Goal: Information Seeking & Learning: Find specific fact

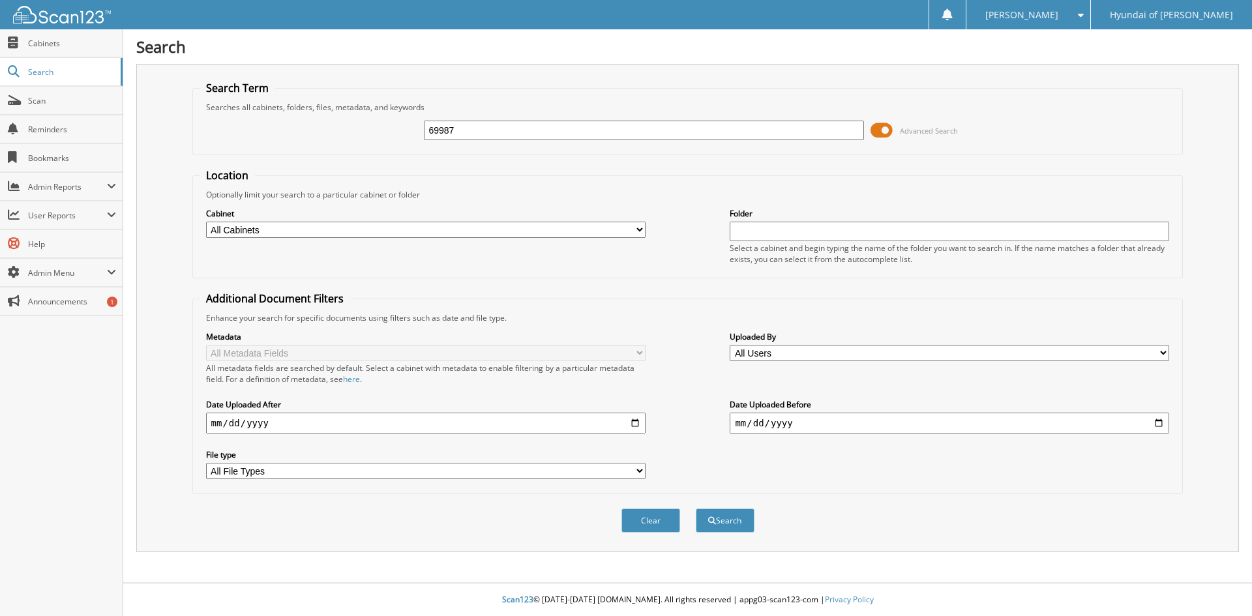
type input "69987"
click at [696, 509] on button "Search" at bounding box center [725, 521] width 59 height 24
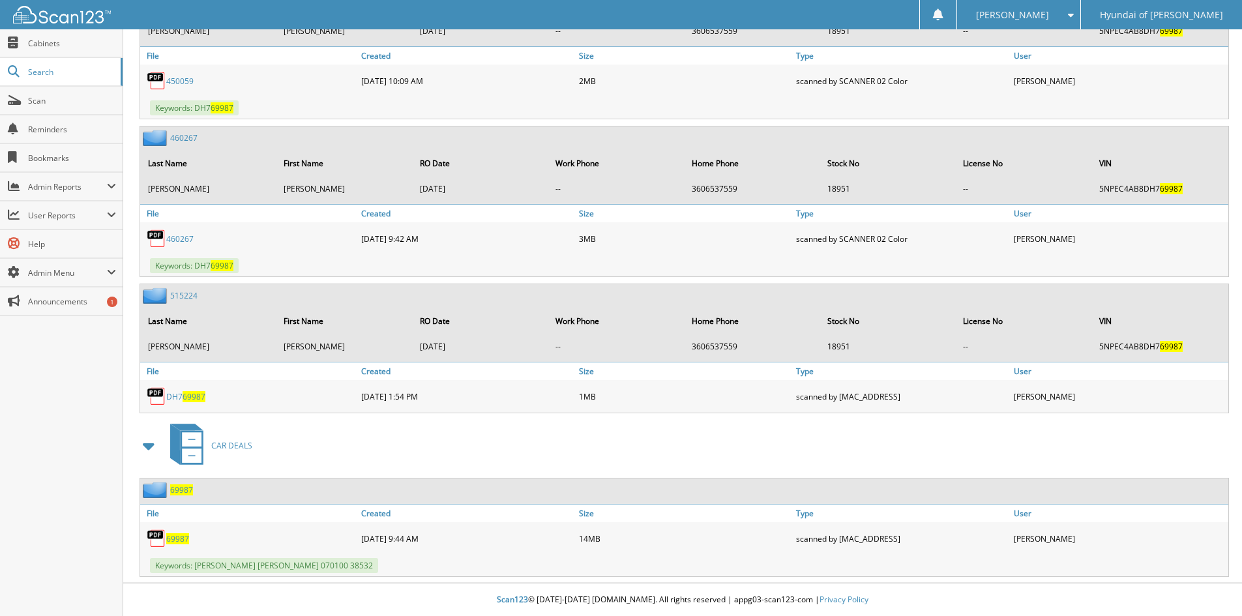
scroll to position [1657, 0]
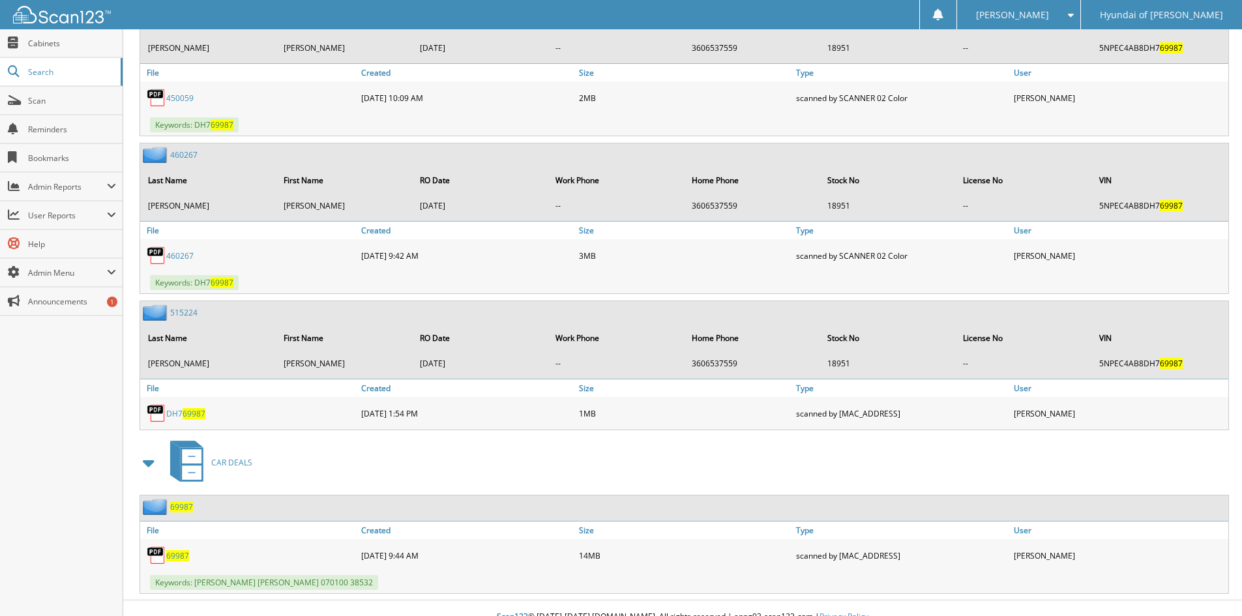
click at [173, 559] on span "69987" at bounding box center [177, 555] width 23 height 11
click at [33, 69] on span "Search" at bounding box center [71, 72] width 86 height 11
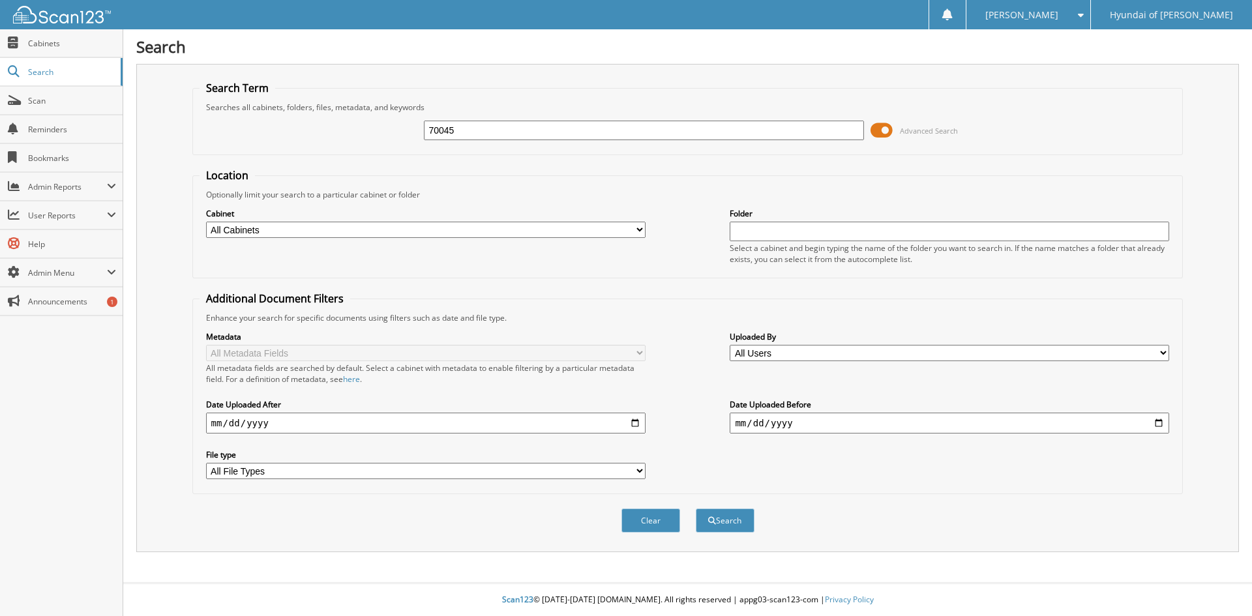
type input "70045"
click at [696, 509] on button "Search" at bounding box center [725, 521] width 59 height 24
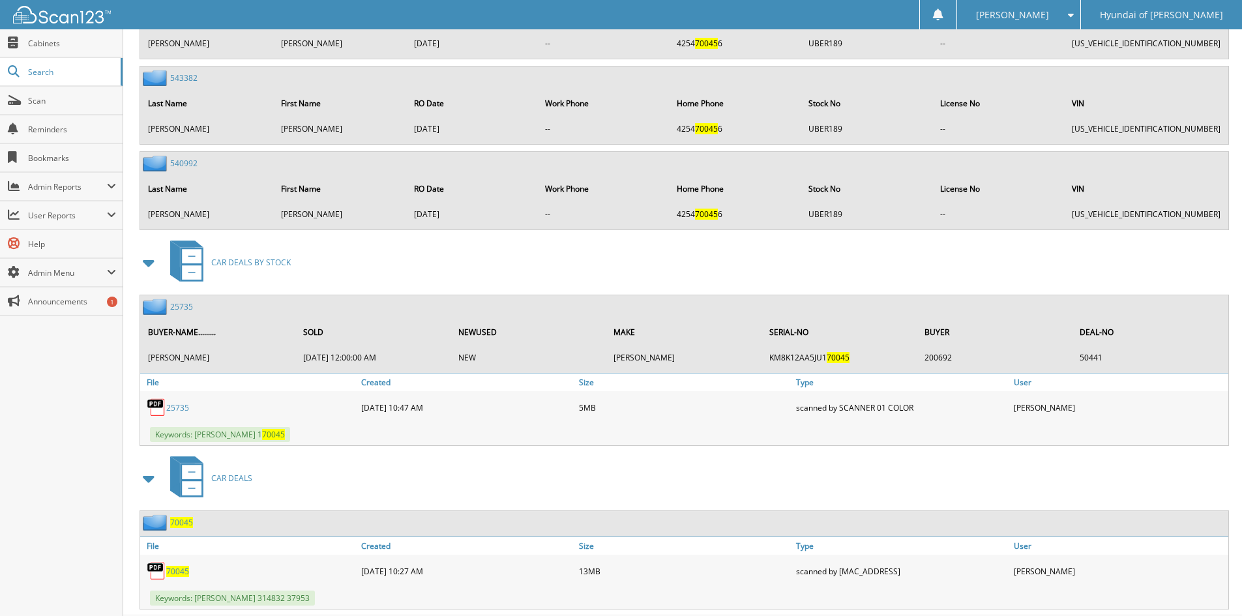
scroll to position [1704, 0]
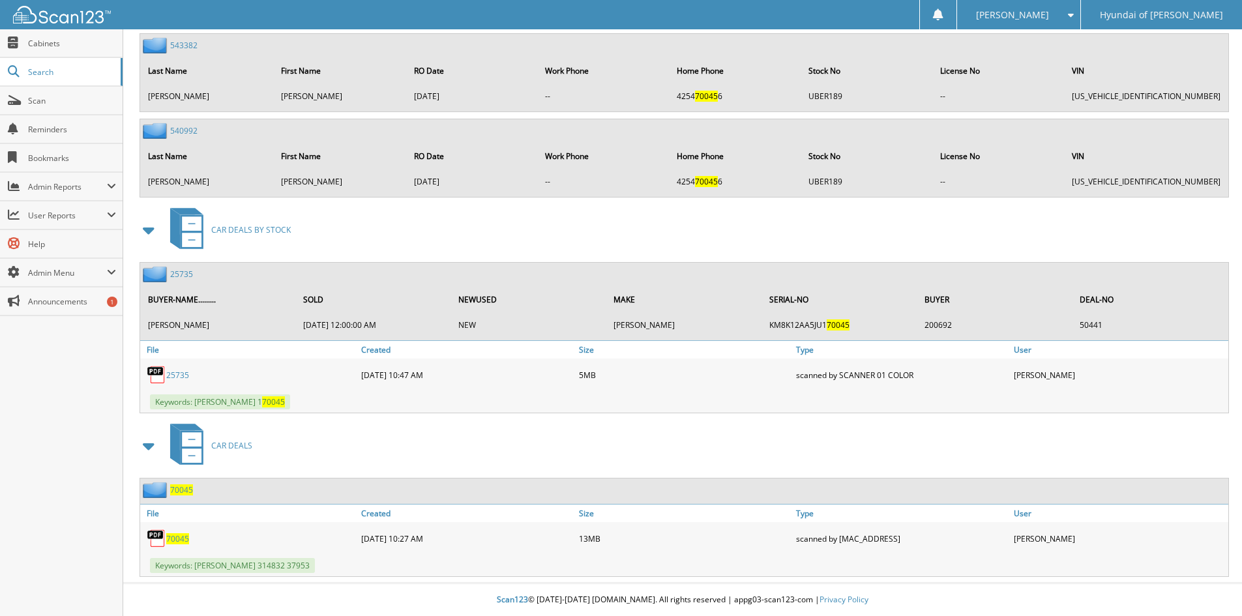
click at [171, 537] on span "70045" at bounding box center [177, 538] width 23 height 11
click at [32, 73] on span "Search" at bounding box center [71, 72] width 86 height 11
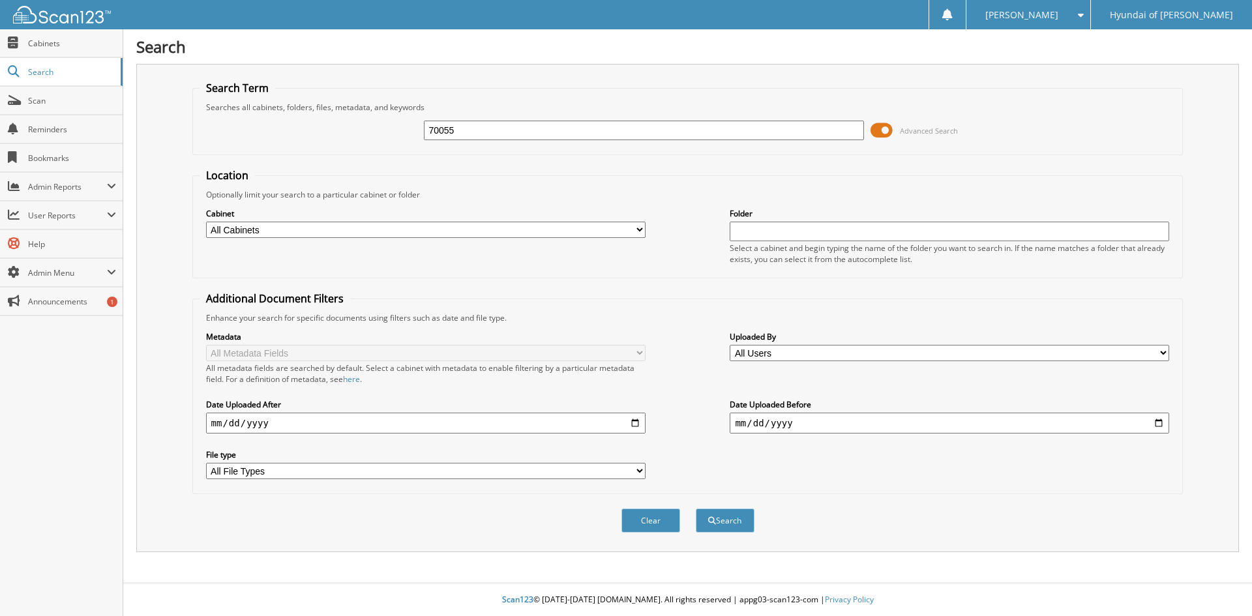
type input "70055"
click at [696, 509] on button "Search" at bounding box center [725, 521] width 59 height 24
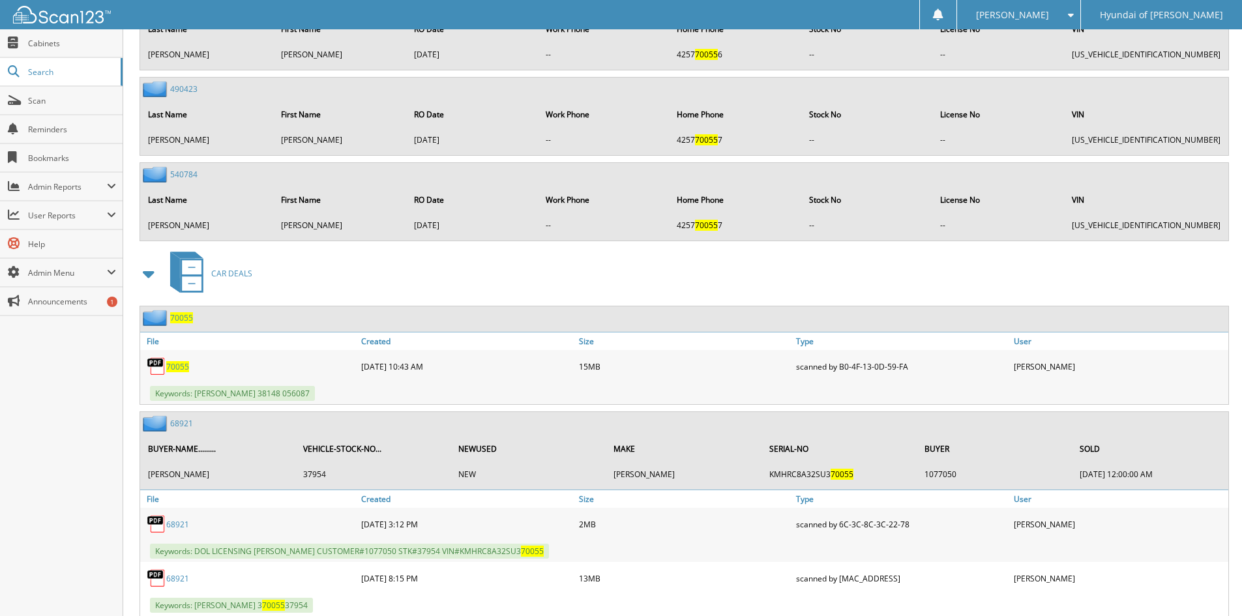
scroll to position [2459, 0]
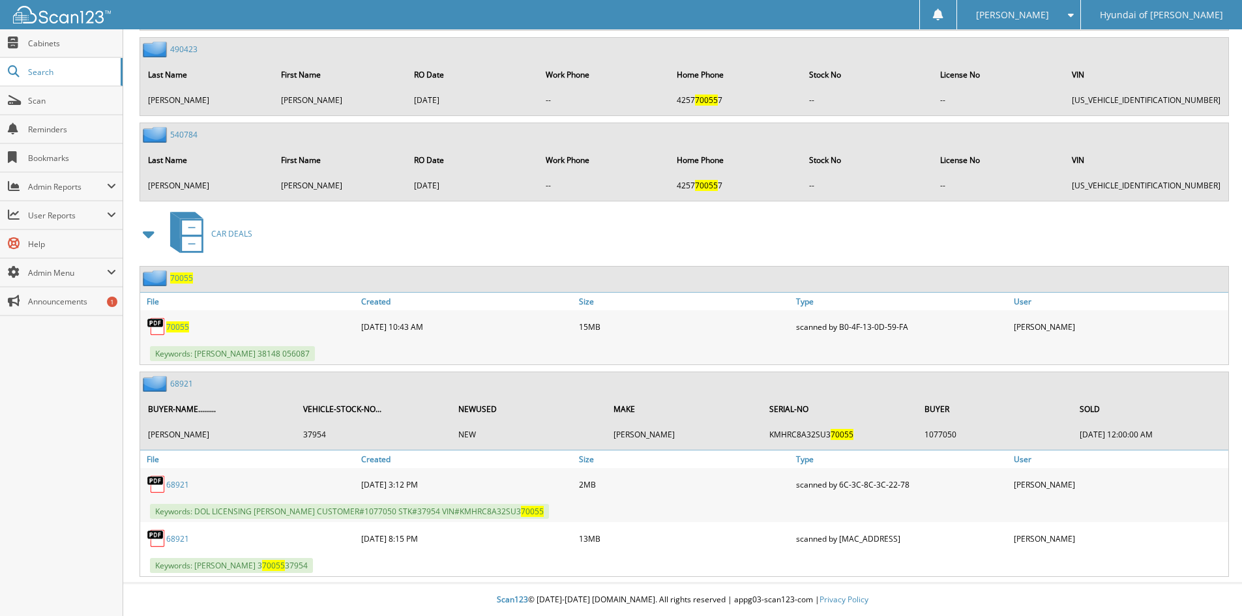
click at [169, 327] on span "70055" at bounding box center [177, 327] width 23 height 11
click at [36, 74] on span "Search" at bounding box center [71, 72] width 86 height 11
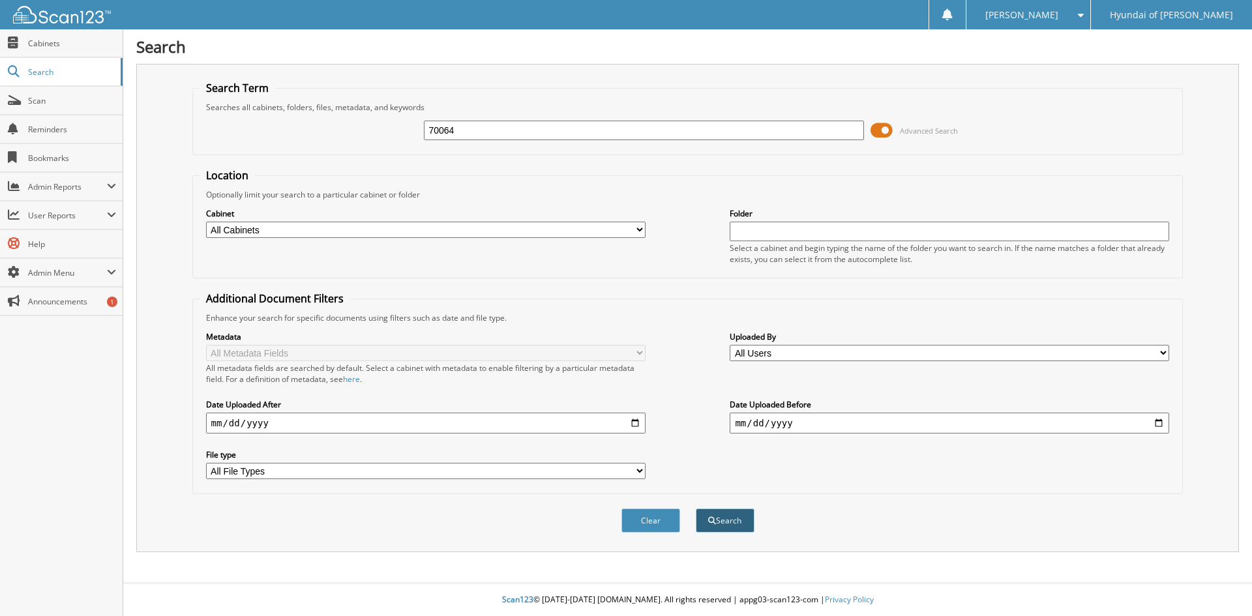
type input "70064"
click at [719, 525] on button "Search" at bounding box center [725, 521] width 59 height 24
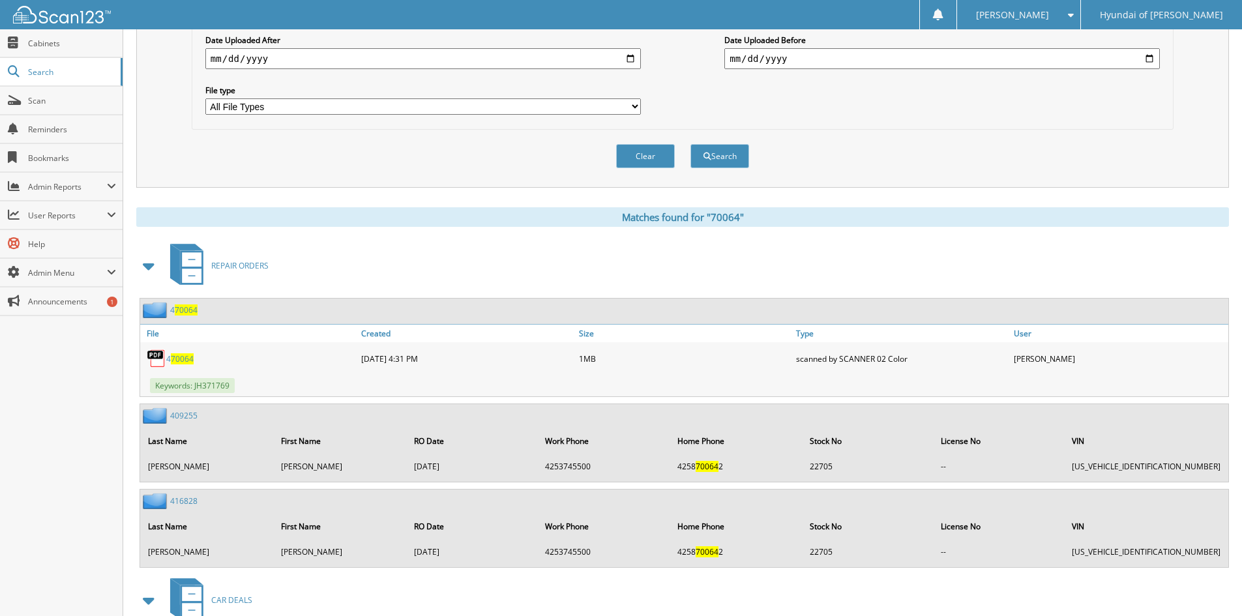
scroll to position [520, 0]
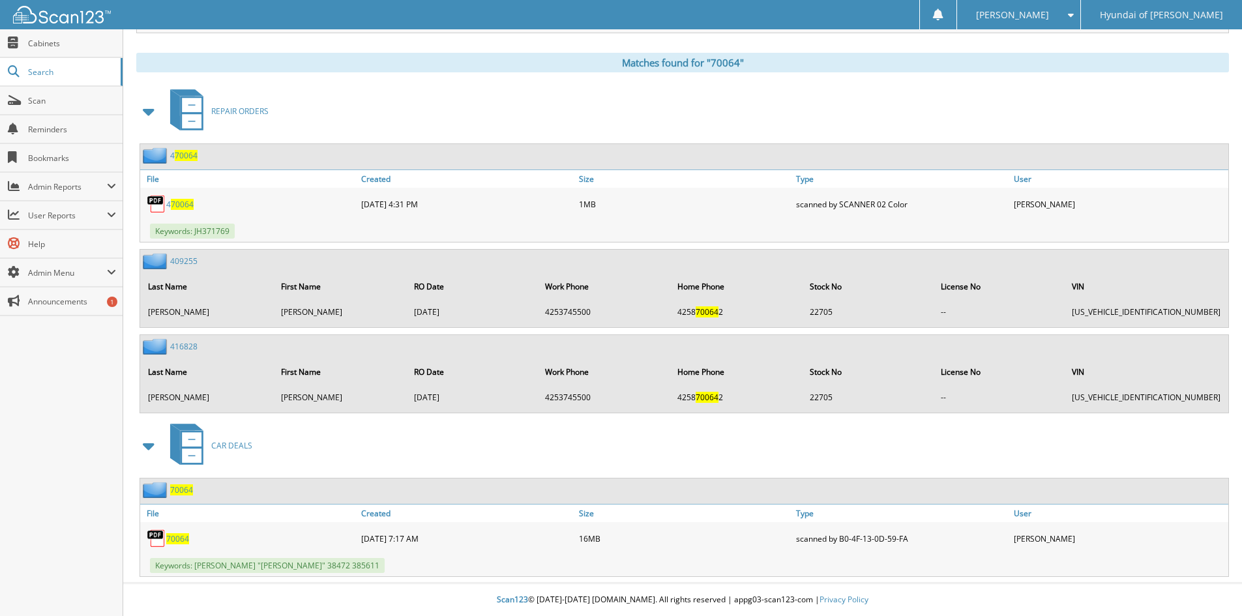
click at [173, 540] on span "70064" at bounding box center [177, 538] width 23 height 11
